Goal: Information Seeking & Learning: Find specific fact

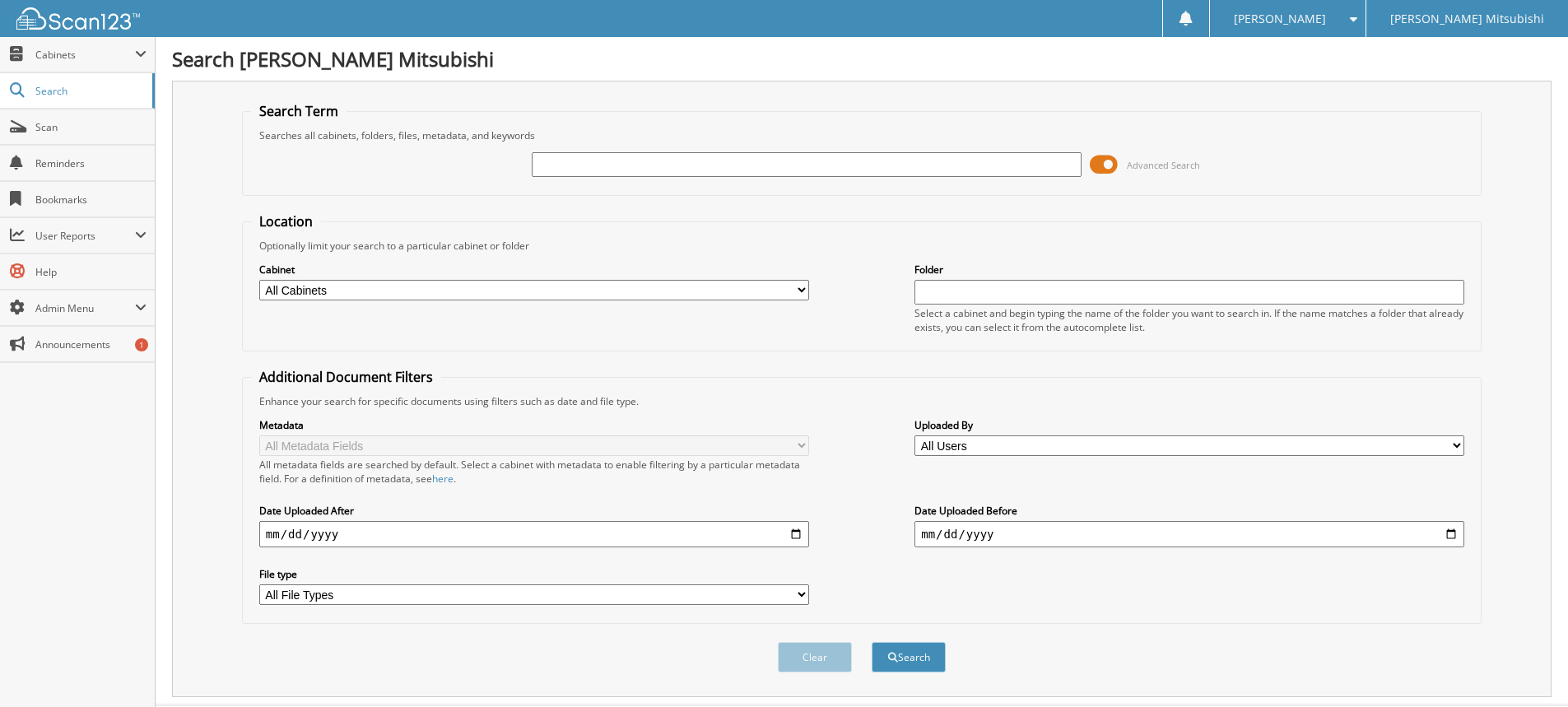
click at [571, 155] on input "text" at bounding box center [806, 164] width 550 height 25
type input "162273"
click at [872, 642] on button "Search" at bounding box center [909, 657] width 74 height 30
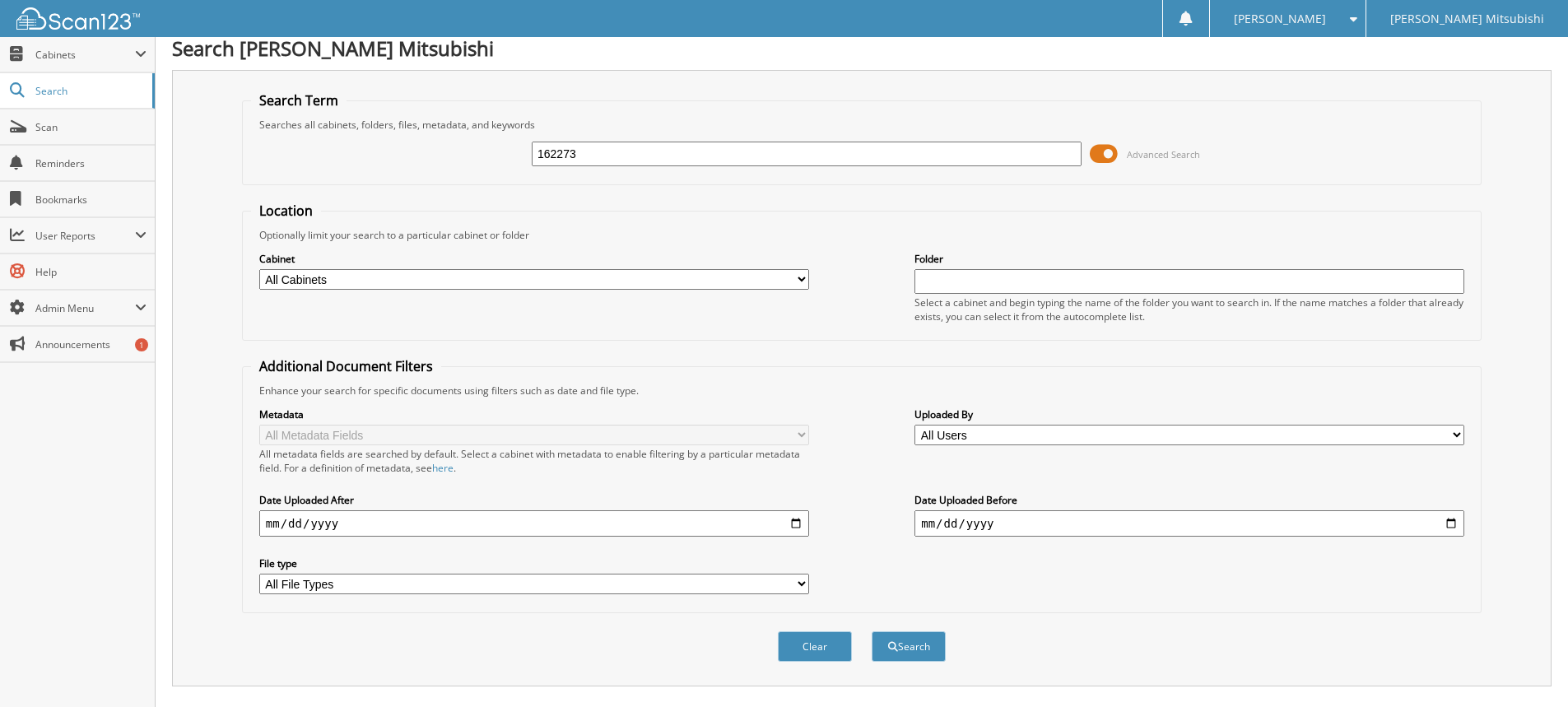
scroll to position [494, 0]
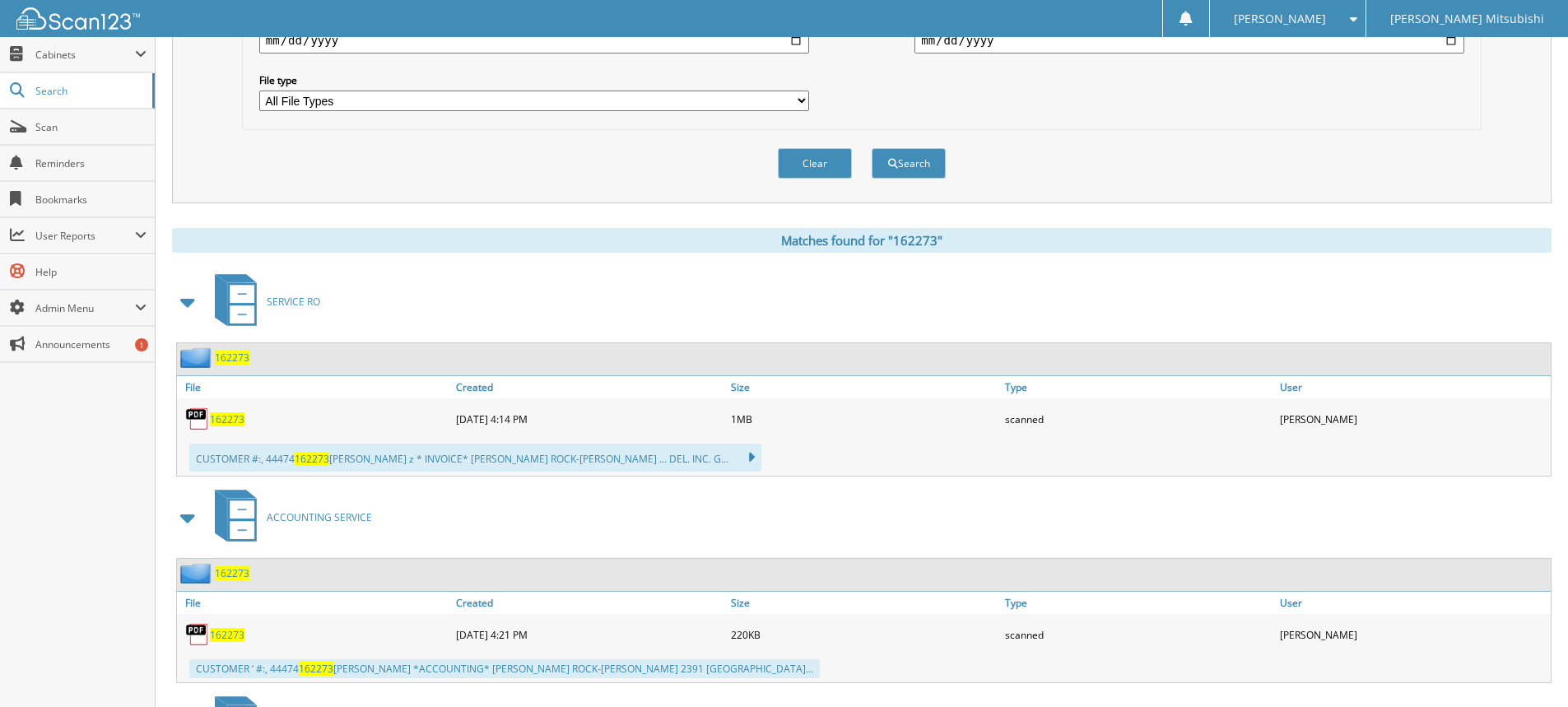
click at [223, 577] on span "162273" at bounding box center [233, 573] width 35 height 14
